Goal: Task Accomplishment & Management: Use online tool/utility

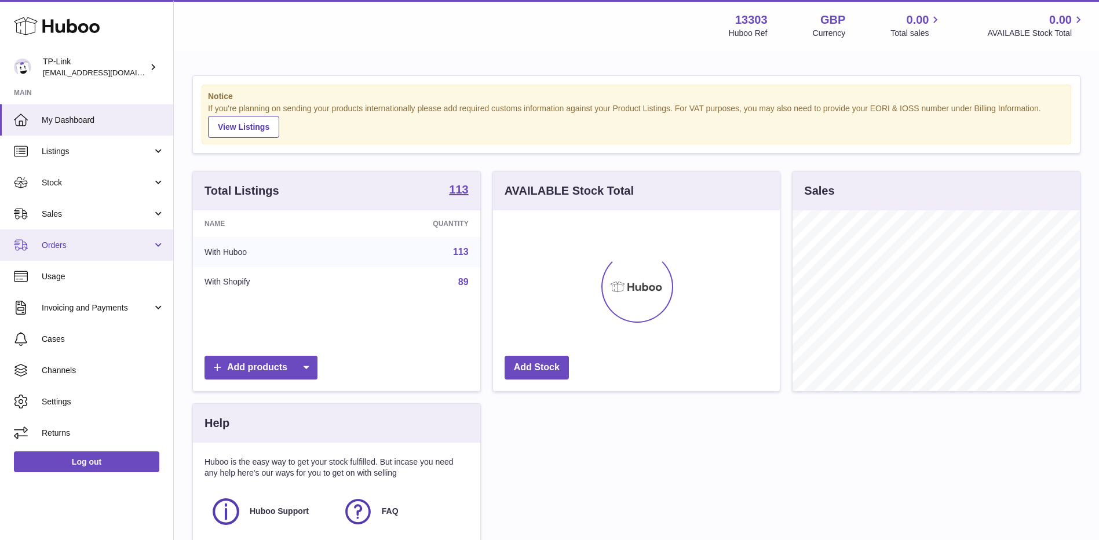
scroll to position [181, 287]
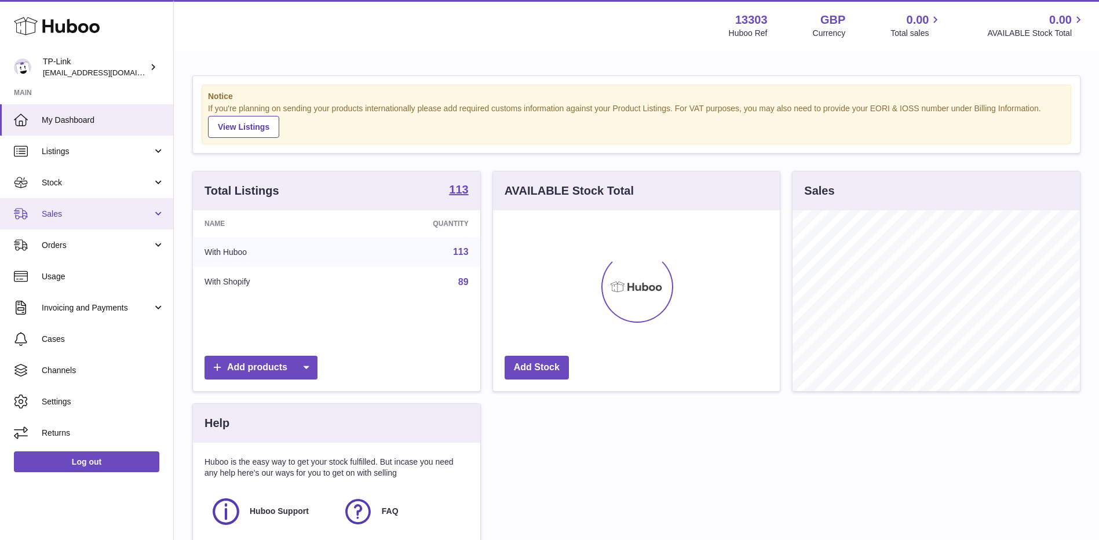
click at [71, 214] on span "Sales" at bounding box center [97, 214] width 111 height 11
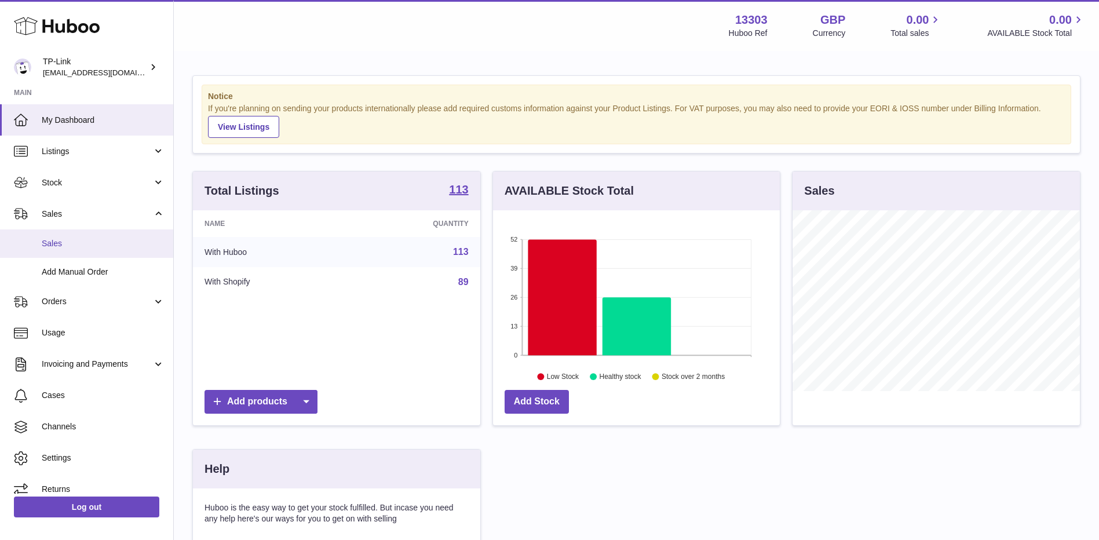
click at [45, 250] on link "Sales" at bounding box center [86, 243] width 173 height 28
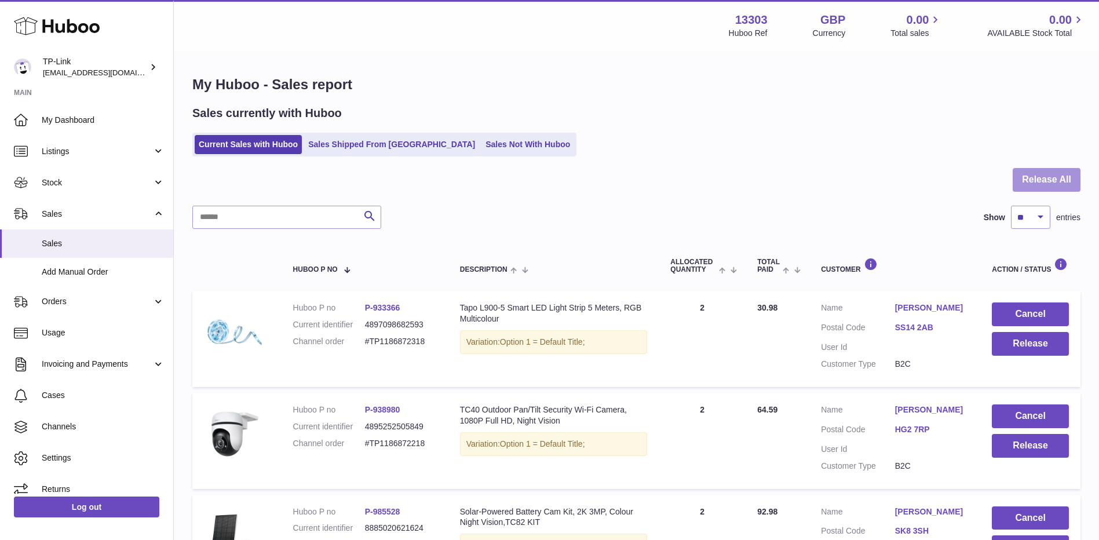
click at [1051, 179] on button "Release All" at bounding box center [1046, 180] width 68 height 24
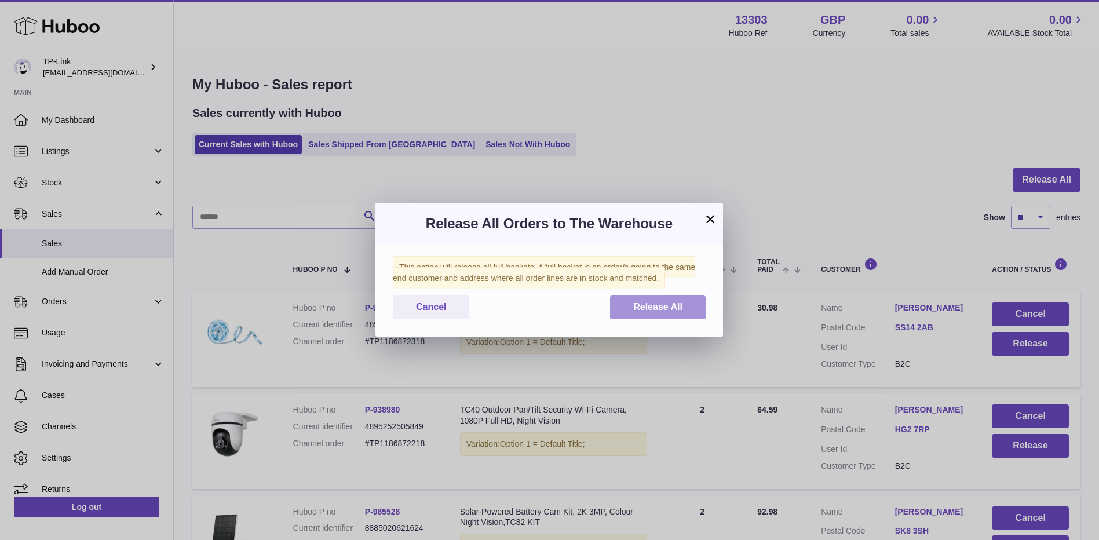
click at [656, 312] on button "Release All" at bounding box center [658, 307] width 96 height 24
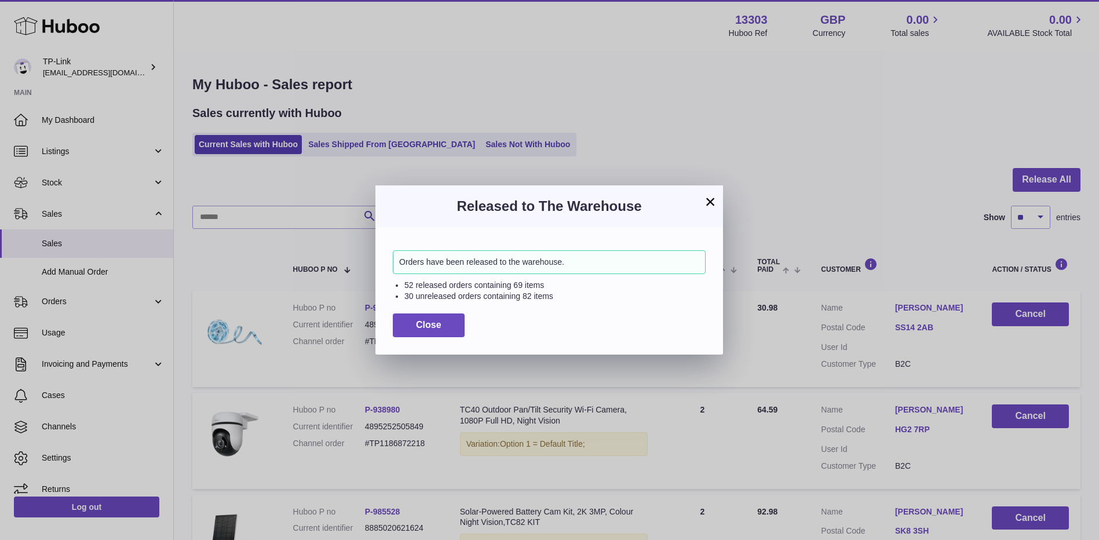
click at [708, 200] on button "×" at bounding box center [710, 202] width 14 height 14
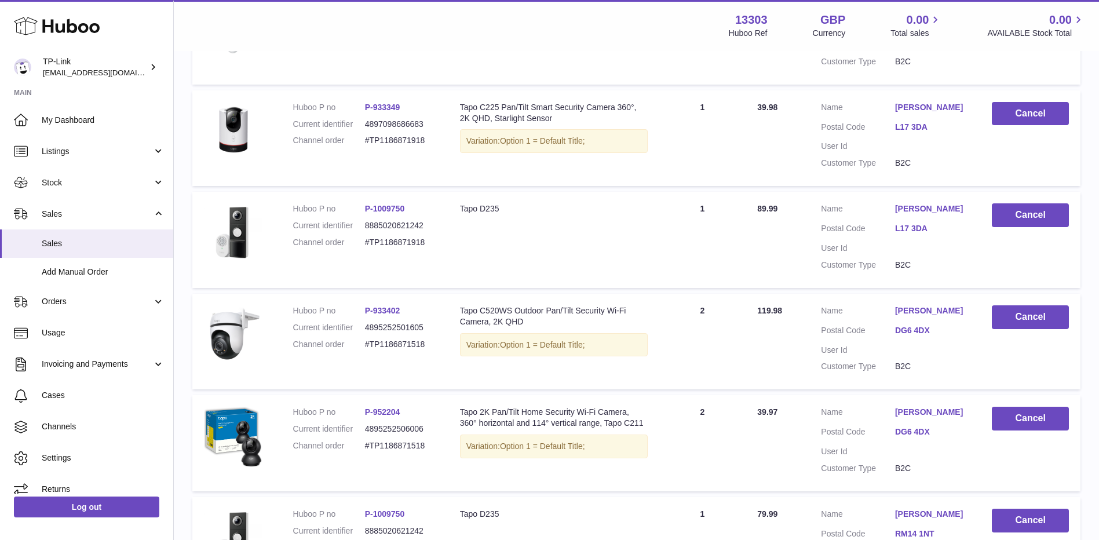
scroll to position [542, 0]
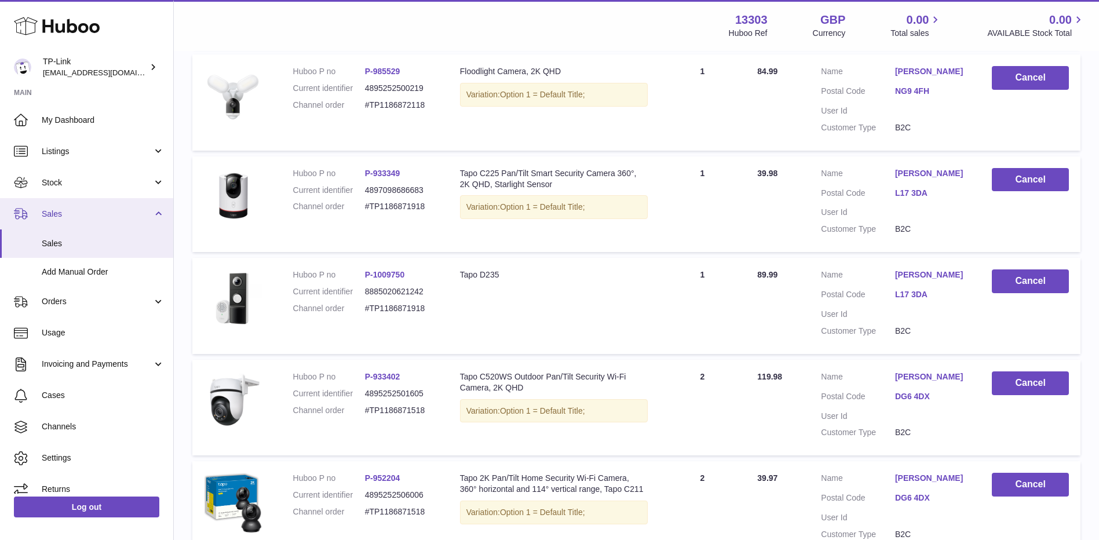
click at [70, 219] on span "Sales" at bounding box center [97, 214] width 111 height 11
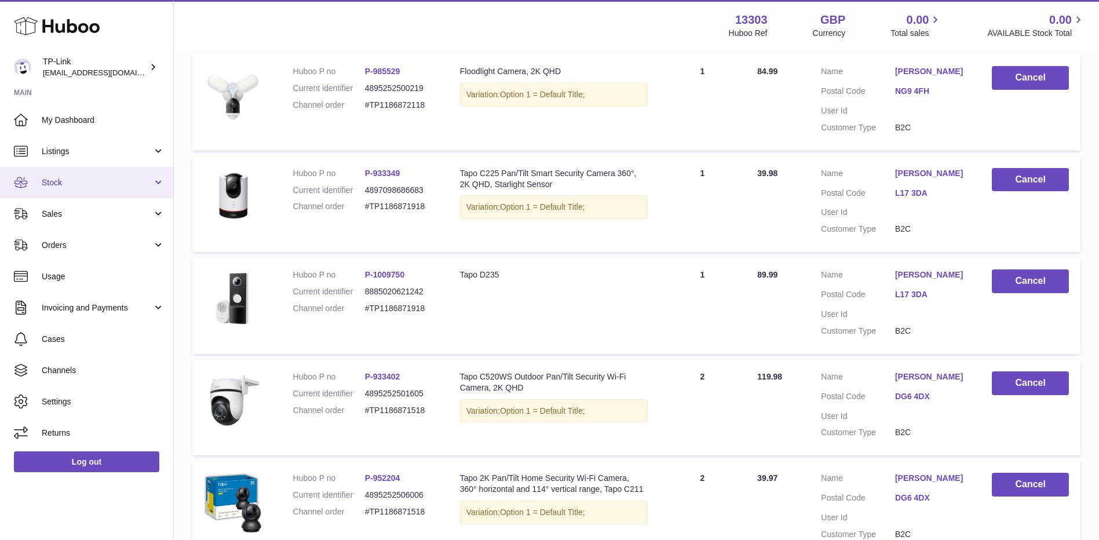
click at [74, 181] on span "Stock" at bounding box center [97, 182] width 111 height 11
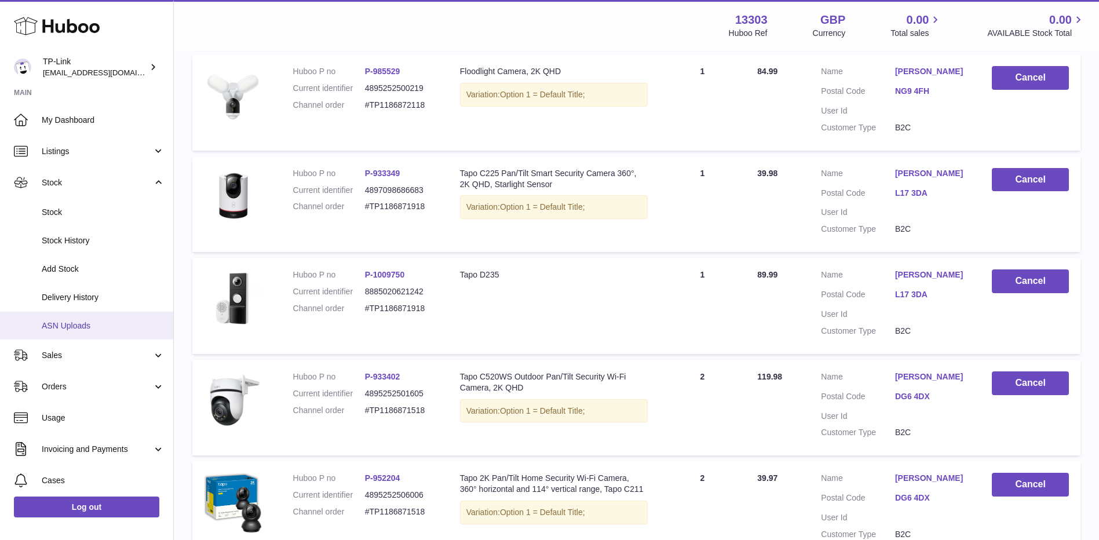
click at [89, 324] on span "ASN Uploads" at bounding box center [103, 325] width 123 height 11
